Goal: Task Accomplishment & Management: Manage account settings

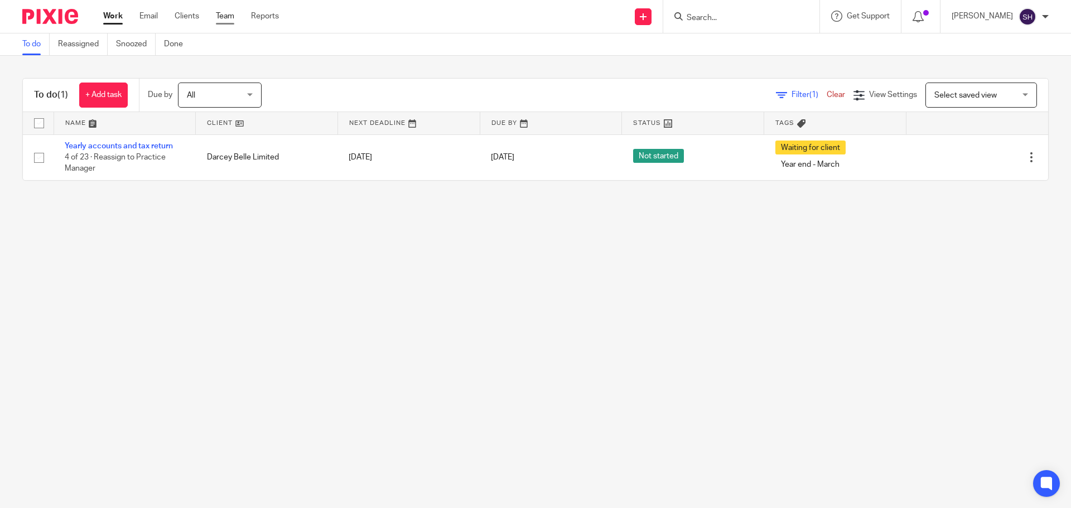
click at [230, 21] on link "Team" at bounding box center [225, 16] width 18 height 11
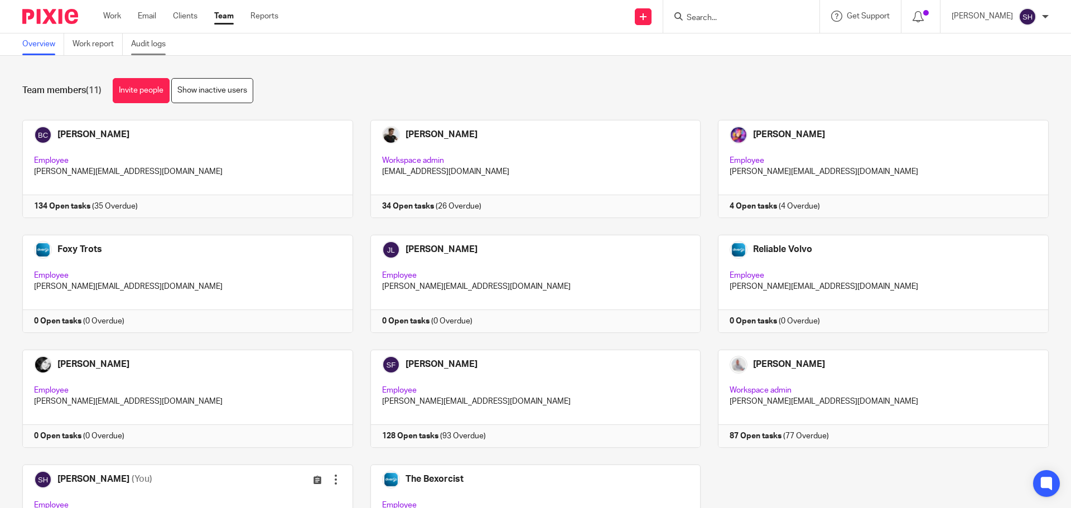
click at [151, 49] on link "Audit logs" at bounding box center [152, 44] width 43 height 22
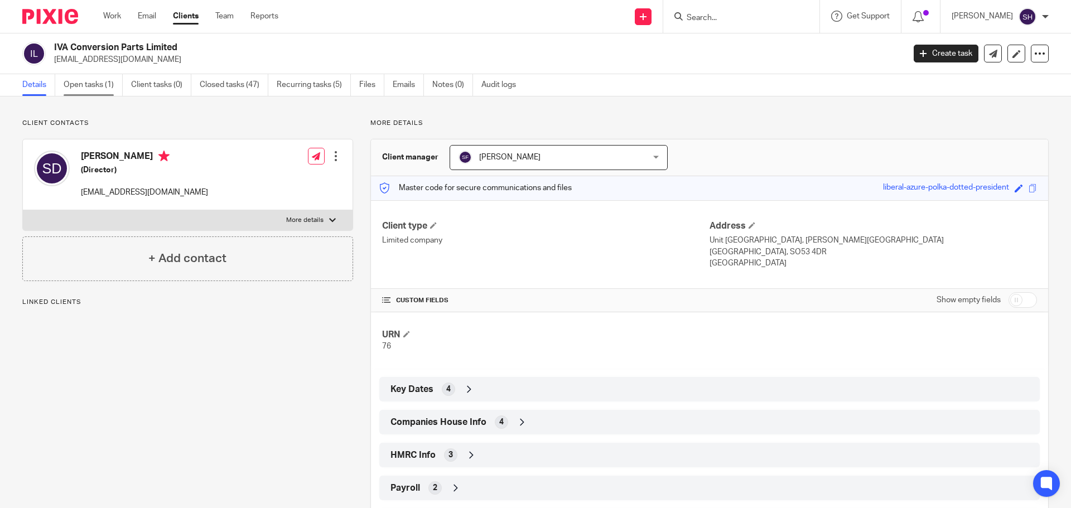
click at [88, 89] on link "Open tasks (1)" at bounding box center [93, 85] width 59 height 22
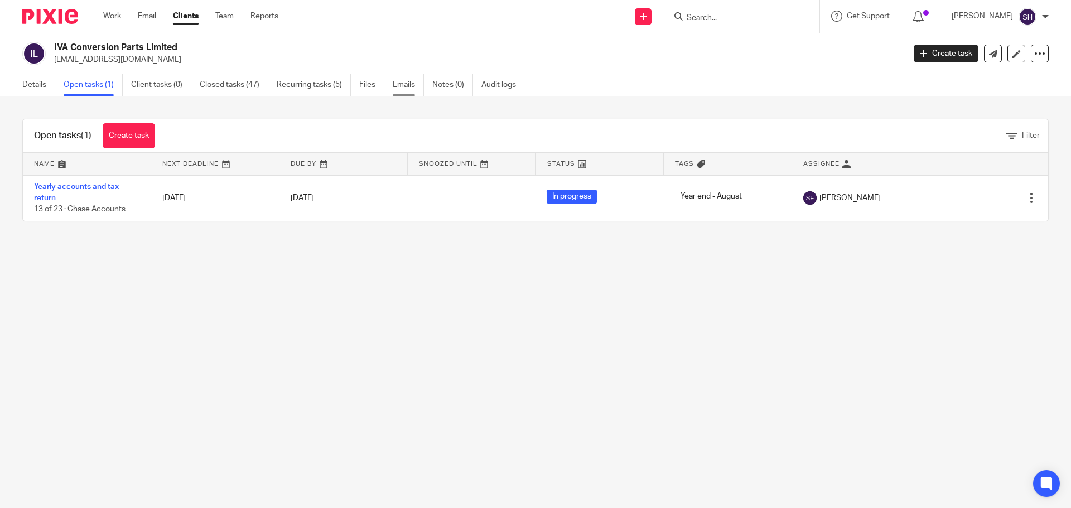
click at [408, 91] on link "Emails" at bounding box center [408, 85] width 31 height 22
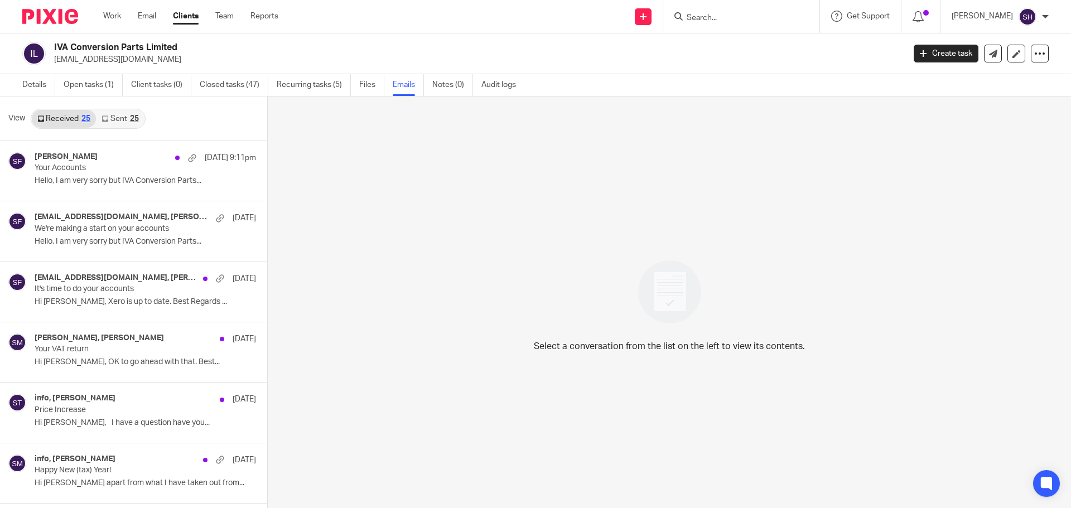
click at [115, 124] on link "Sent 25" at bounding box center [120, 119] width 48 height 18
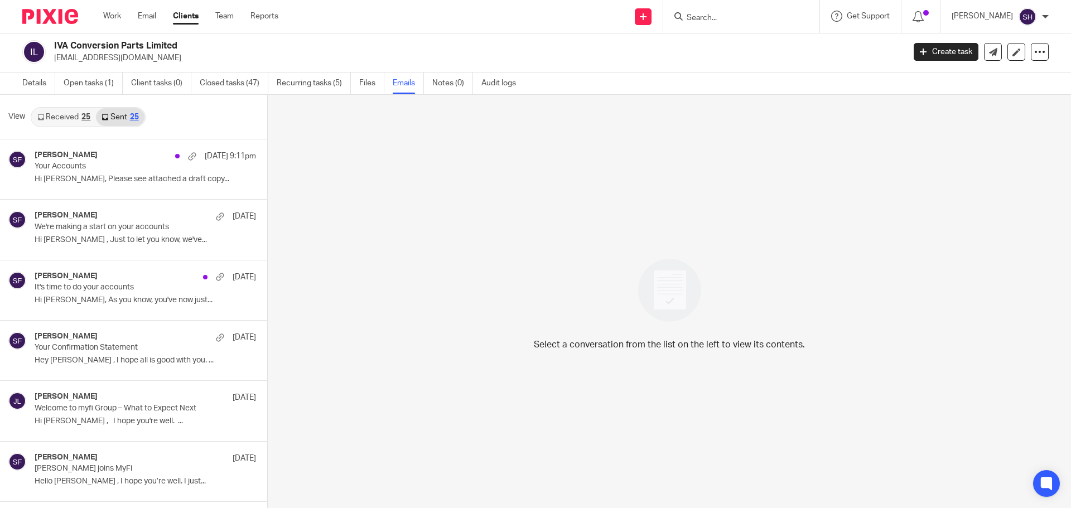
click at [68, 118] on link "Received 25" at bounding box center [64, 117] width 64 height 18
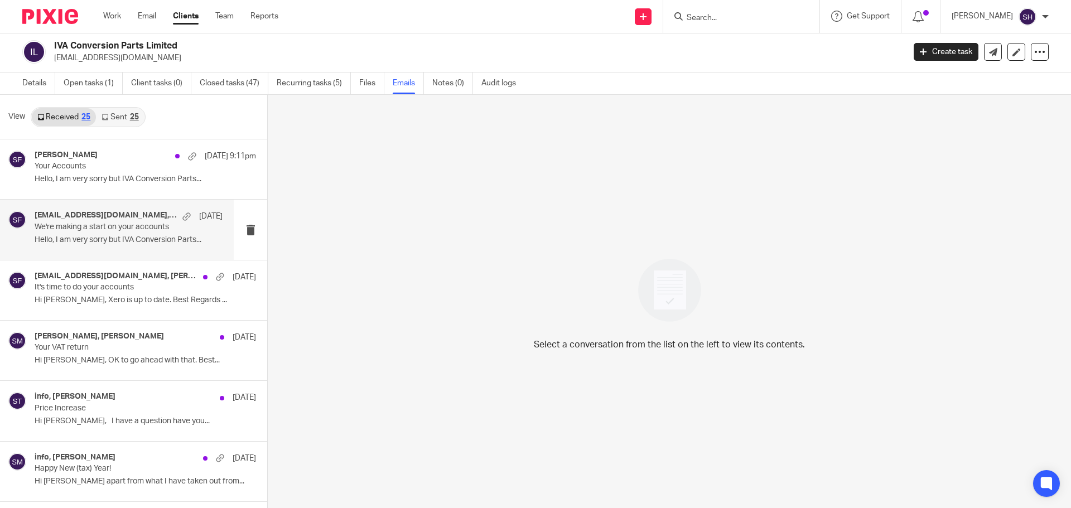
click at [85, 244] on p "Hello, I am very sorry but IVA Conversion Parts..." at bounding box center [129, 239] width 188 height 9
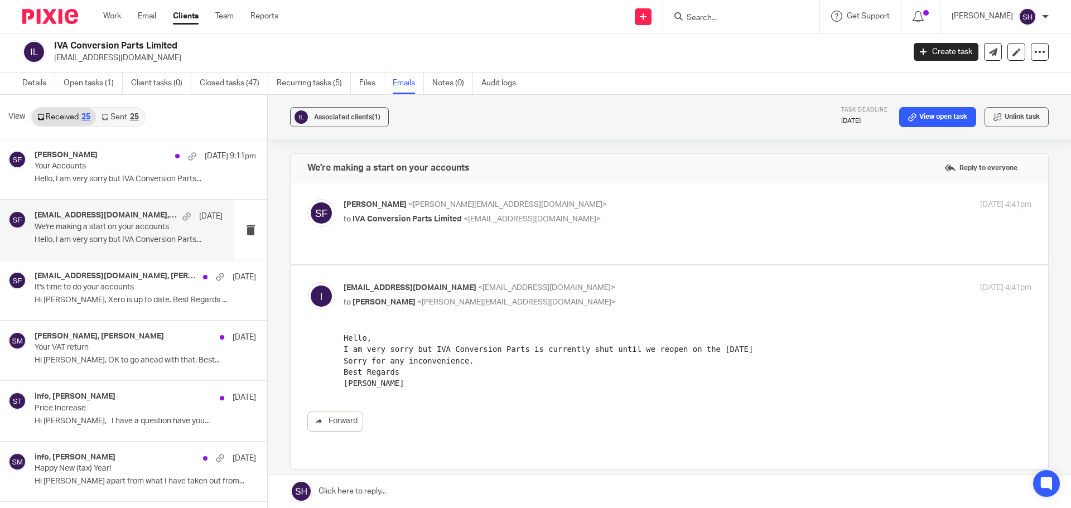
scroll to position [0, 0]
click at [402, 245] on label at bounding box center [669, 223] width 757 height 82
click at [307, 199] on input "checkbox" at bounding box center [307, 199] width 1 height 1
checkbox input "true"
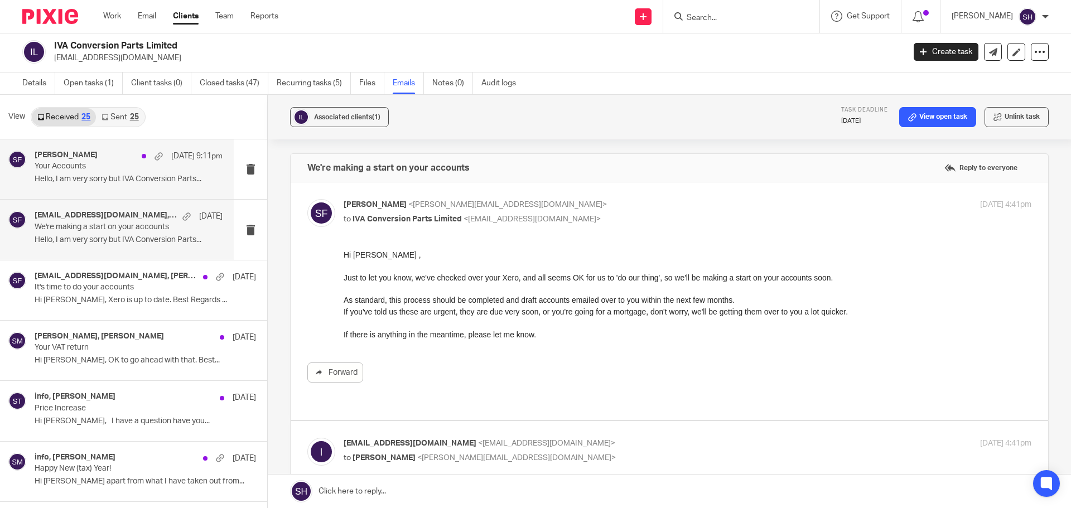
click at [99, 190] on div "Sarah Fox 17 Sep 9:11pm Your Accounts Hello, I am very sorry but IVA Conversion…" at bounding box center [117, 169] width 234 height 60
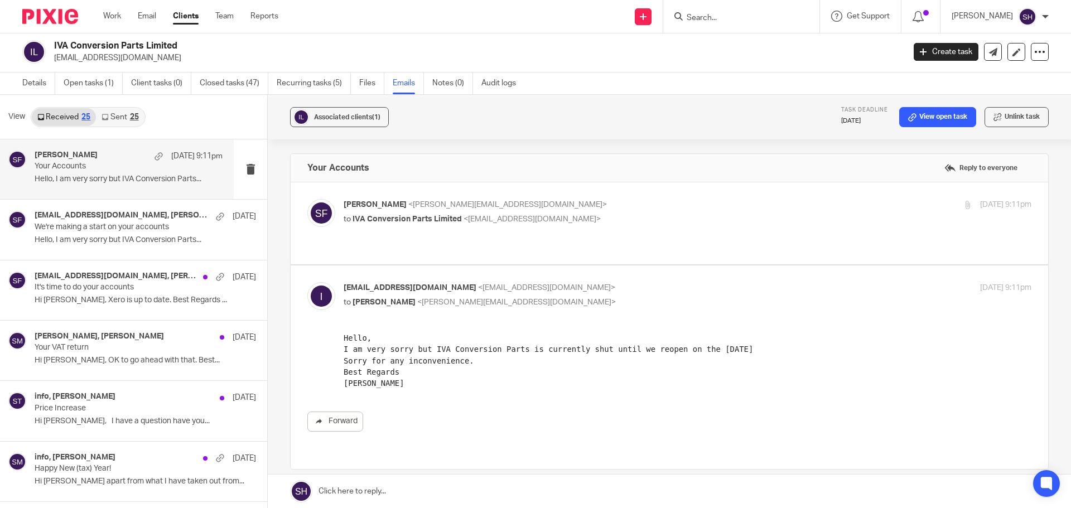
click at [395, 239] on label at bounding box center [669, 223] width 757 height 82
click at [307, 199] on input "checkbox" at bounding box center [307, 199] width 1 height 1
checkbox input "true"
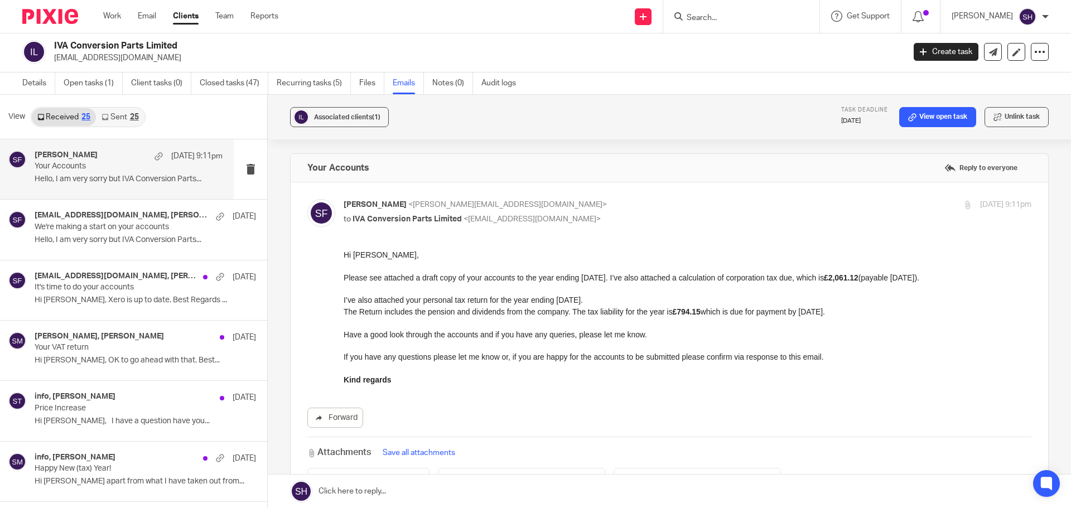
click at [729, 18] on input "Search" at bounding box center [736, 18] width 100 height 10
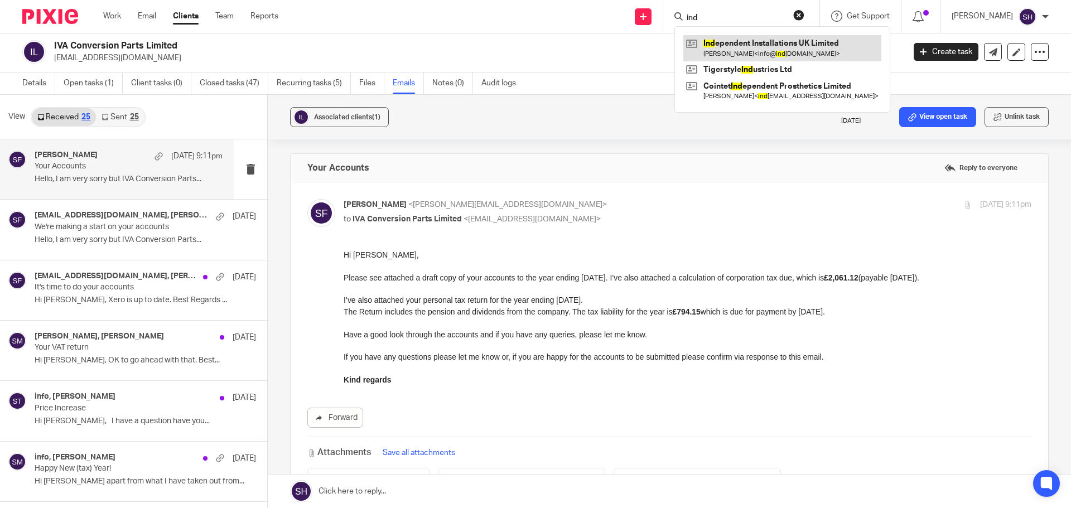
type input "ind"
click at [725, 45] on link at bounding box center [782, 48] width 198 height 26
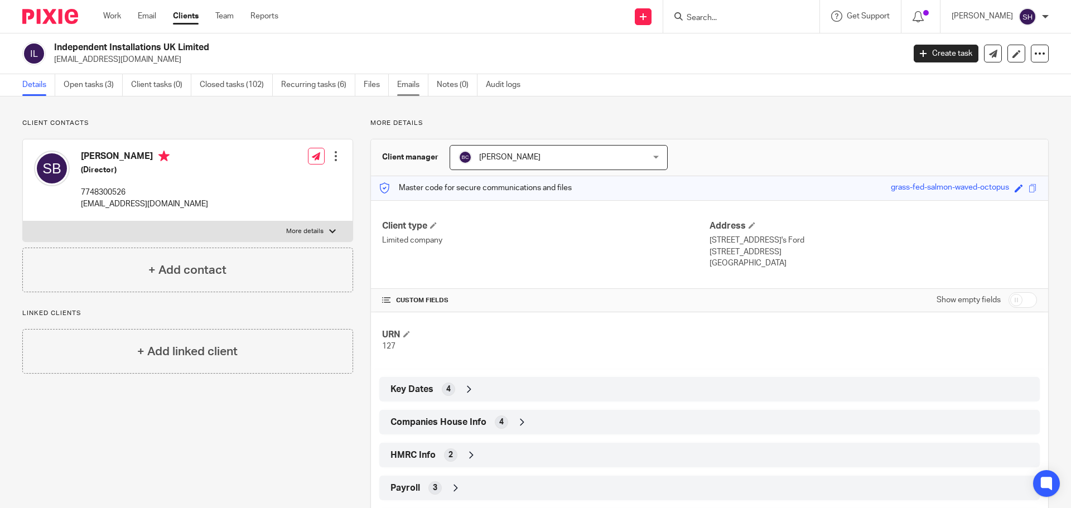
click at [412, 83] on link "Emails" at bounding box center [412, 85] width 31 height 22
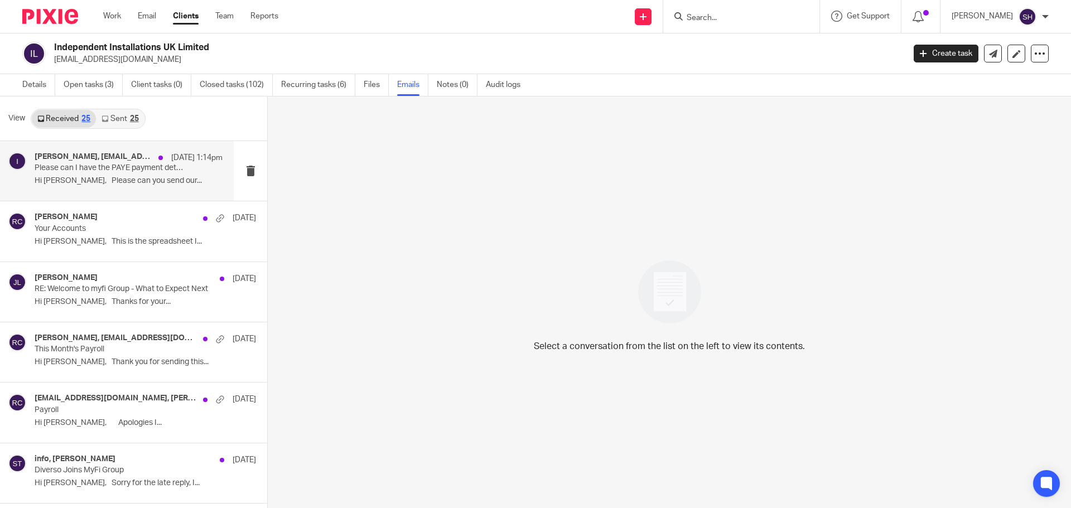
click at [111, 189] on div "[PERSON_NAME], [EMAIL_ADDRESS][DOMAIN_NAME] [DATE] 1:14pm Please can I have the…" at bounding box center [129, 170] width 188 height 37
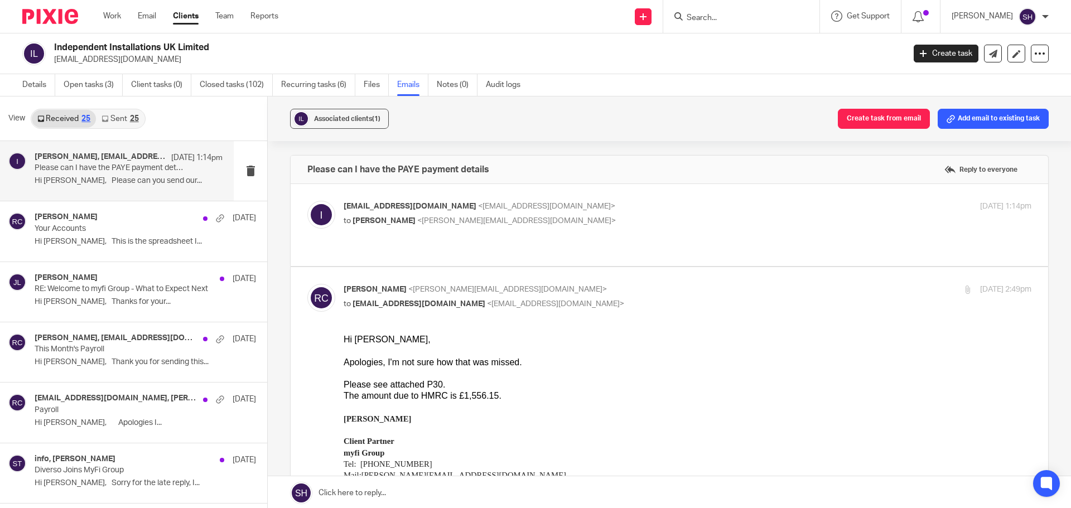
click at [364, 243] on label at bounding box center [669, 225] width 757 height 82
click at [307, 201] on input "checkbox" at bounding box center [307, 200] width 1 height 1
checkbox input "true"
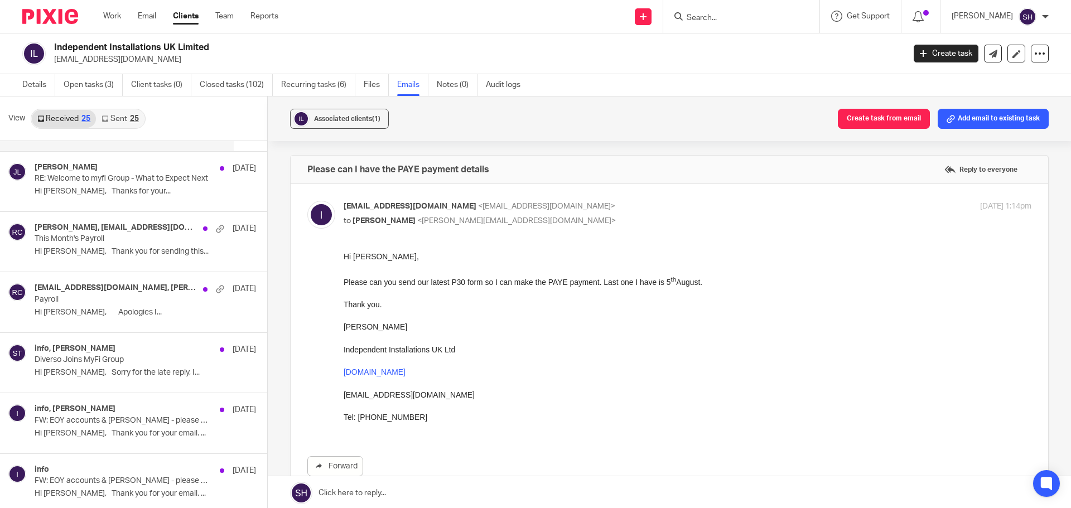
scroll to position [112, 0]
click at [84, 446] on div "info, [PERSON_NAME] [DATE] FW: EOY accounts & [PERSON_NAME] - please can we hav…" at bounding box center [117, 422] width 234 height 60
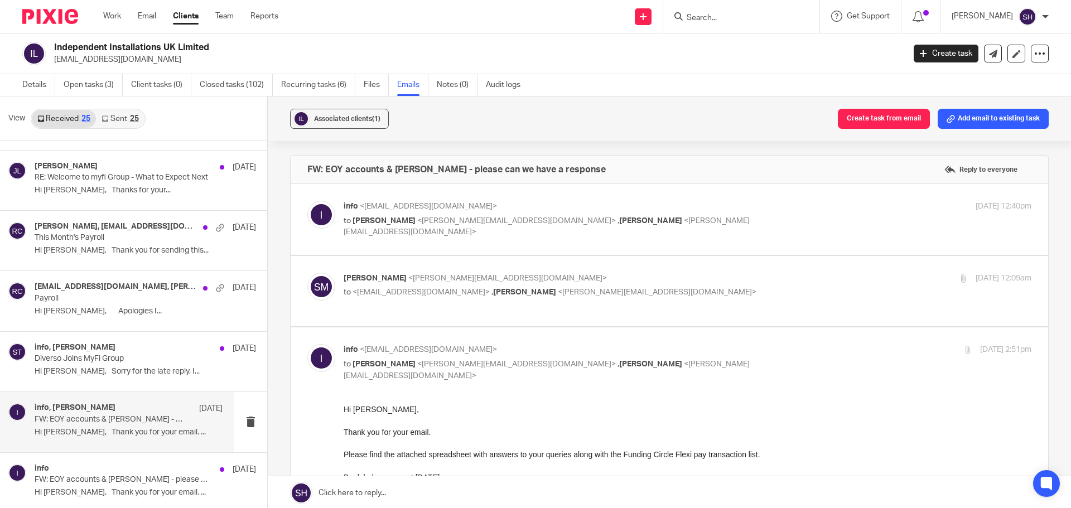
scroll to position [0, 0]
click at [484, 239] on label at bounding box center [669, 219] width 757 height 71
click at [307, 201] on input "checkbox" at bounding box center [307, 200] width 1 height 1
checkbox input "true"
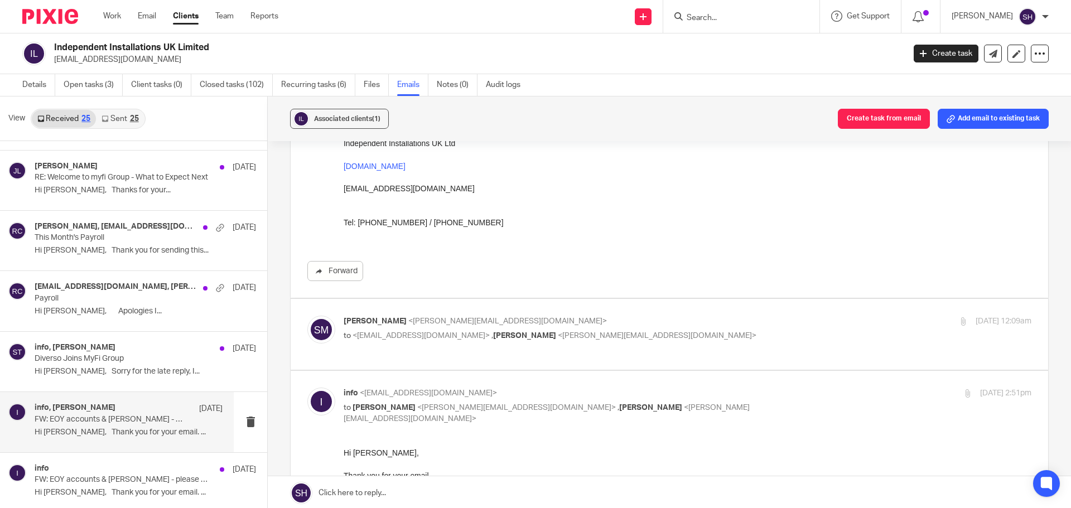
scroll to position [502, 0]
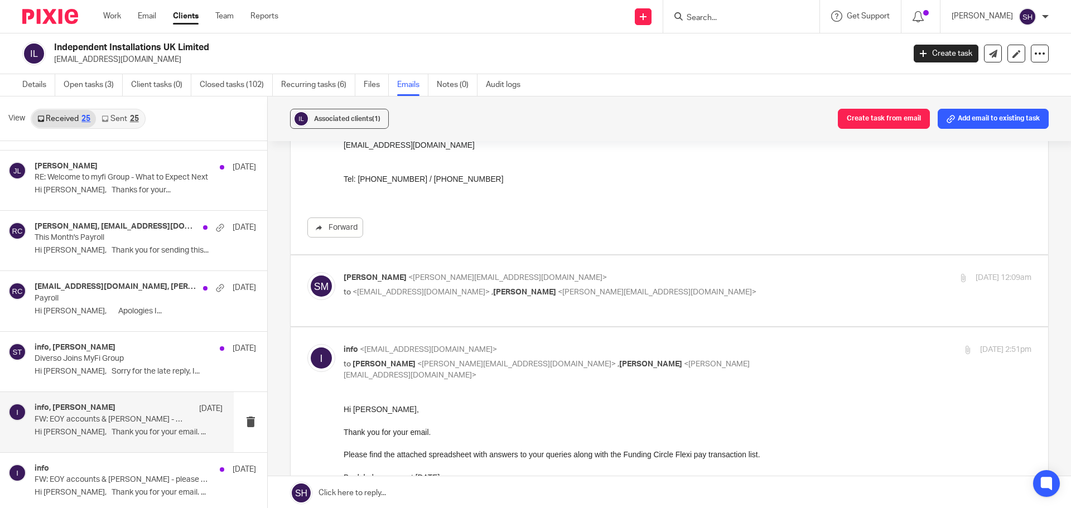
click at [524, 318] on label at bounding box center [669, 290] width 757 height 71
click at [307, 272] on input "checkbox" at bounding box center [307, 272] width 1 height 1
checkbox input "true"
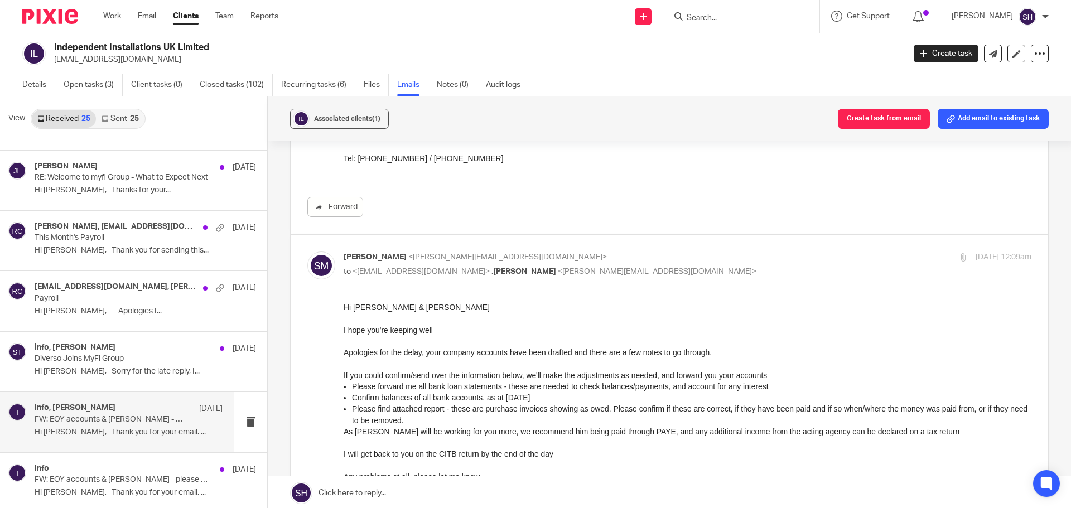
scroll to position [558, 0]
